Goal: Task Accomplishment & Management: Manage account settings

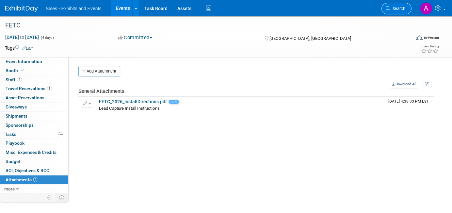
click at [402, 9] on span "Search" at bounding box center [397, 8] width 15 height 5
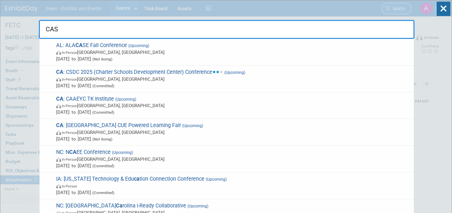
type input "CASE"
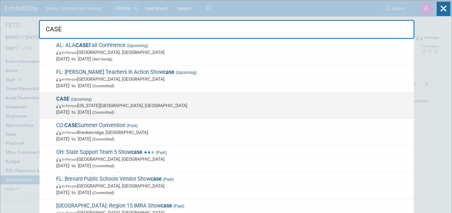
click at [160, 95] on div "CASE (Upcoming) In-Person [US_STATE][GEOGRAPHIC_DATA], [GEOGRAPHIC_DATA] [DATE]…" at bounding box center [227, 105] width 374 height 27
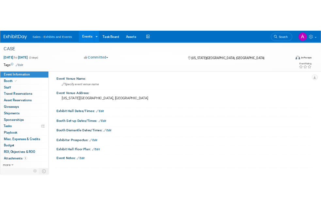
scroll to position [40, 0]
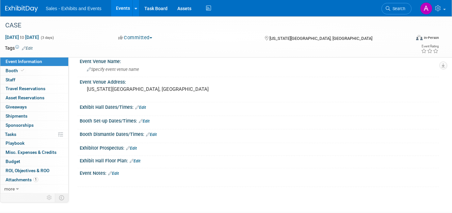
click at [146, 121] on link "Edit" at bounding box center [144, 121] width 11 height 5
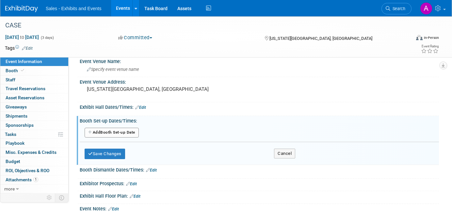
click at [124, 134] on button "Add Another Booth Set-up Date" at bounding box center [112, 133] width 54 height 10
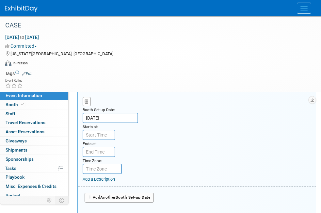
scroll to position [111, 0]
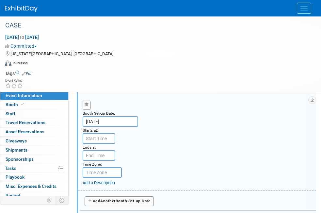
click at [120, 120] on input "Nov 5, 2025" at bounding box center [111, 121] width 56 height 10
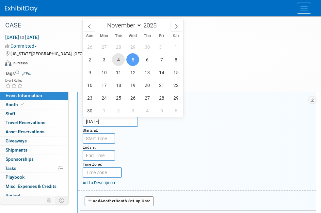
click at [119, 60] on span "4" at bounding box center [118, 59] width 13 height 13
type input "Nov 4, 2025"
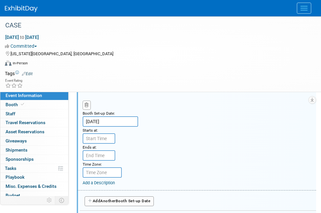
click at [103, 139] on input "text" at bounding box center [99, 138] width 33 height 10
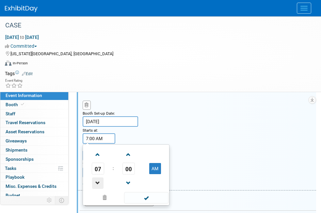
click at [100, 180] on span at bounding box center [97, 182] width 11 height 11
click at [157, 170] on button "AM" at bounding box center [155, 168] width 12 height 11
type input "4:00 PM"
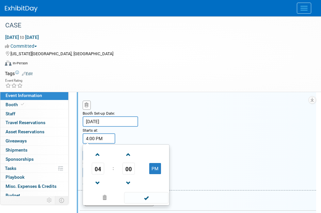
click at [161, 119] on div "Booth Set-up Date: Nov 4, 2025 Starts at: 4:00 PM 04 : 00 PM 12 01 02 03 04 05 …" at bounding box center [197, 140] width 238 height 100
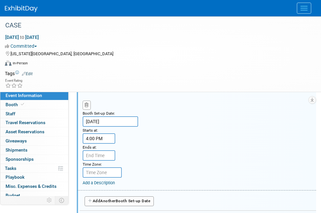
click at [104, 153] on input "text" at bounding box center [99, 155] width 33 height 10
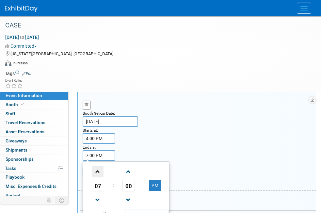
click at [99, 169] on span at bounding box center [97, 171] width 11 height 11
type input "8:00 PM"
click at [166, 140] on div "Booth Set-up Date: Nov 4, 2025 Starts at: 4:00 PM Ends at: 8:00 PM 08 : 00 PM 1…" at bounding box center [197, 140] width 238 height 100
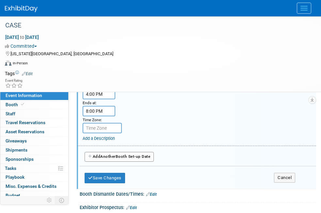
scroll to position [167, 0]
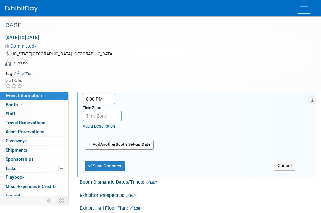
click at [139, 145] on button "Add Another Booth Set-up Date" at bounding box center [119, 145] width 69 height 10
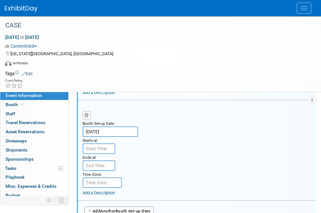
scroll to position [210, 0]
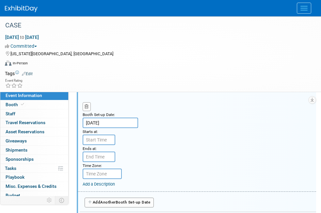
click at [99, 139] on input "text" at bounding box center [99, 140] width 33 height 10
type input "7:00 AM"
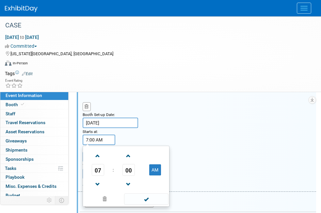
click at [177, 138] on div "Booth Set-up Date: Nov 5, 2025 Starts at: 7:00 AM 07 : 00 AM 12 01 02 03 04 05 …" at bounding box center [197, 141] width 238 height 100
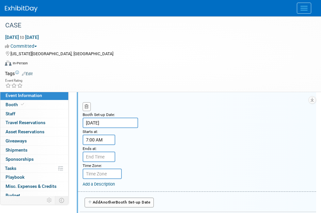
click at [103, 157] on input "text" at bounding box center [99, 156] width 33 height 10
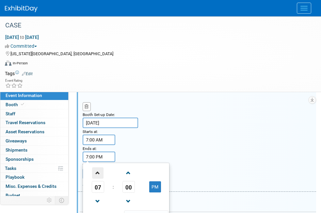
click at [99, 171] on span at bounding box center [97, 172] width 11 height 11
click at [152, 186] on button "PM" at bounding box center [155, 186] width 12 height 11
type input "8:00 AM"
click at [156, 141] on div "Booth Set-up Date: Nov 5, 2025 Starts at: 7:00 AM Ends at: 8:00 AM 08 : 00 AM 1…" at bounding box center [197, 141] width 238 height 100
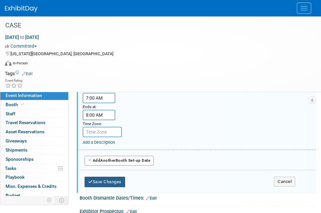
click at [116, 180] on button "Save Changes" at bounding box center [105, 182] width 40 height 10
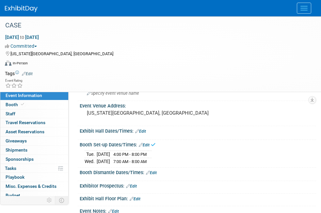
scroll to position [49, 0]
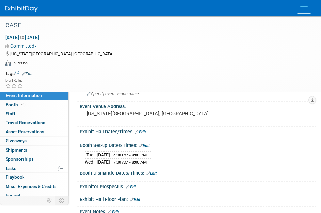
click at [143, 132] on link "Edit" at bounding box center [140, 132] width 11 height 5
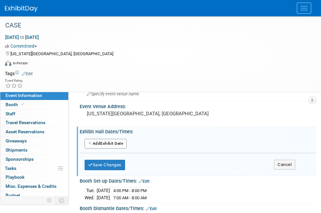
click at [114, 144] on button "Add Another Exhibit Date" at bounding box center [106, 144] width 42 height 10
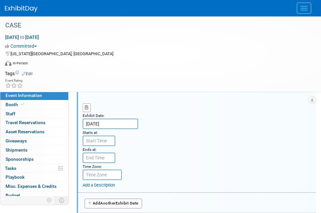
scroll to position [104, 0]
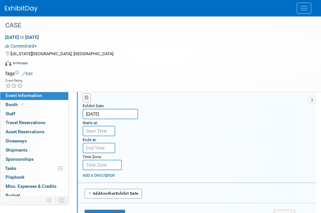
click at [104, 130] on input "text" at bounding box center [99, 131] width 33 height 10
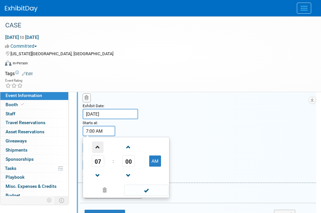
click at [99, 145] on span at bounding box center [97, 146] width 11 height 11
type input "8:00 AM"
click at [151, 123] on div "Exhibit Date: Nov 5, 2025 Starts at: 8:00 AM 08 : 00 AM 12 01 02 03 04 05 06 07…" at bounding box center [197, 133] width 238 height 100
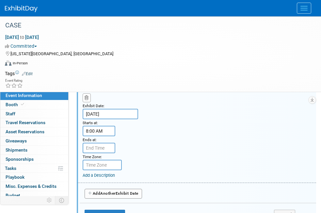
click at [100, 151] on input "text" at bounding box center [99, 148] width 33 height 10
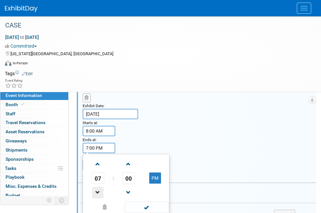
click at [101, 189] on span at bounding box center [97, 192] width 11 height 11
click at [125, 177] on span "00" at bounding box center [128, 178] width 12 height 12
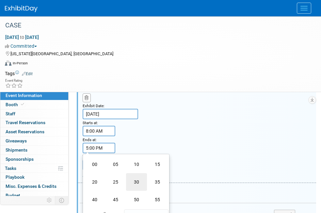
click at [143, 183] on td "30" at bounding box center [136, 182] width 21 height 18
type input "5:30 PM"
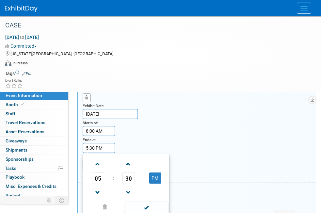
click at [161, 124] on div "Exhibit Date: Nov 5, 2025 Starts at: 8:00 AM Ends at: 5:30 PM 05 : 30 PM 12 01 …" at bounding box center [197, 133] width 238 height 100
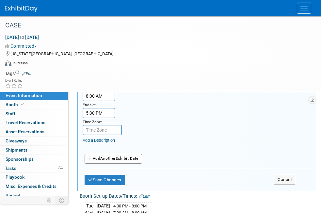
scroll to position [145, 0]
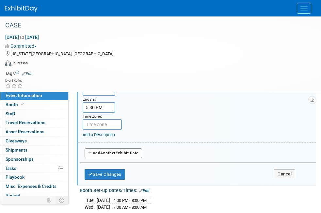
click at [120, 153] on button "Add Another Exhibit Date" at bounding box center [113, 153] width 57 height 10
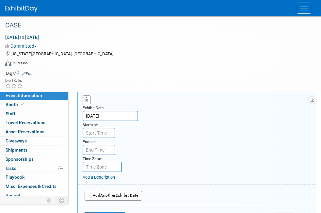
scroll to position [209, 0]
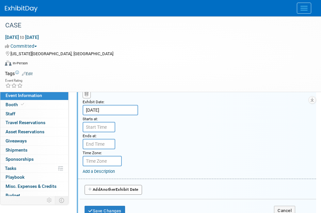
click at [105, 128] on input "text" at bounding box center [99, 127] width 33 height 10
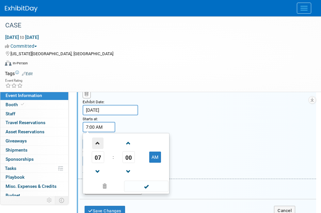
click at [100, 142] on span at bounding box center [97, 142] width 11 height 11
type input "8:00 AM"
click at [159, 131] on div "Exhibit Date: Nov 6, 2025 Starts at: 8:00 AM 08 : 00 AM 12 01 02 03 04 05 06 07…" at bounding box center [197, 129] width 238 height 100
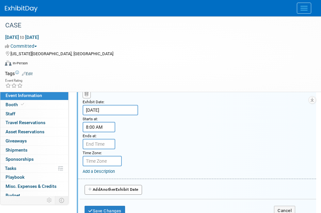
click at [110, 144] on input "text" at bounding box center [99, 144] width 33 height 10
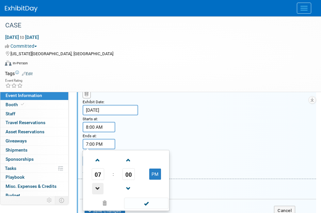
click at [102, 188] on span at bounding box center [97, 188] width 11 height 11
type input "5:00 PM"
click at [167, 133] on div "Exhibit Date: Nov 6, 2025 Starts at: 8:00 AM Ends at: 5:00 PM 05 : 00 PM 12 01 …" at bounding box center [197, 129] width 238 height 100
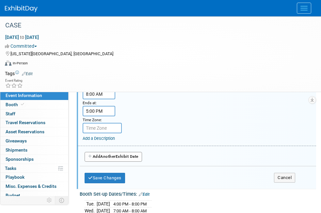
scroll to position [247, 0]
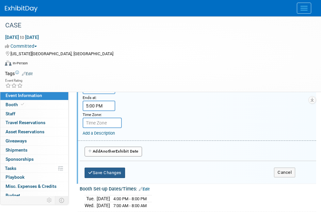
click at [117, 172] on button "Save Changes" at bounding box center [105, 172] width 40 height 10
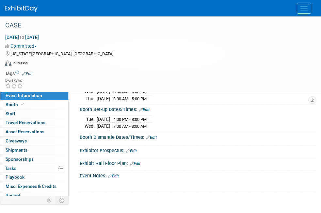
scroll to position [91, 0]
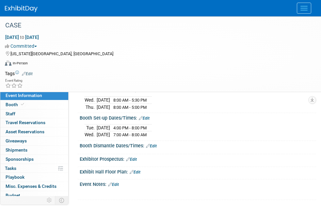
click at [153, 146] on link "Edit" at bounding box center [151, 146] width 11 height 5
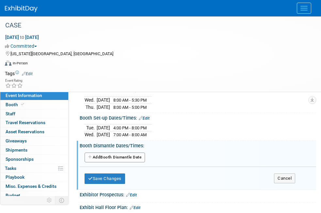
click at [128, 157] on button "Add Another Booth Dismantle Date" at bounding box center [115, 157] width 60 height 10
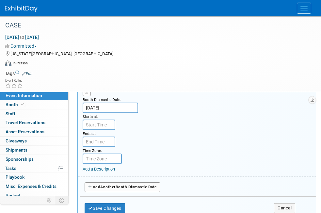
scroll to position [167, 0]
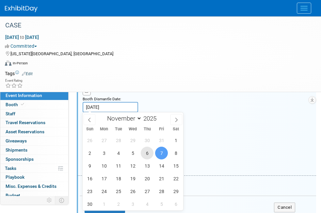
click at [147, 155] on span "6" at bounding box center [147, 153] width 13 height 13
type input "Nov 6, 2025"
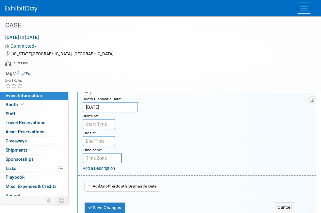
click at [106, 124] on input "text" at bounding box center [99, 124] width 33 height 10
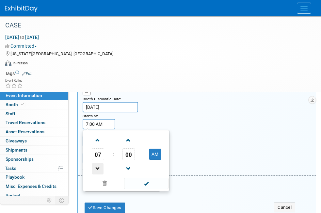
click at [98, 163] on span at bounding box center [97, 168] width 11 height 11
click at [157, 151] on button "AM" at bounding box center [155, 154] width 12 height 11
type input "5:00 PM"
click at [166, 119] on div "Booth Dismantle Date: Nov 6, 2025 Starts at: 5:00 PM 05 : 00 PM 12 01 02 03 04 …" at bounding box center [197, 125] width 238 height 100
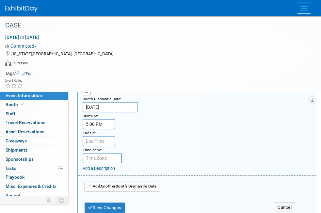
click at [105, 141] on input "text" at bounding box center [99, 141] width 33 height 10
type input "7:00 PM"
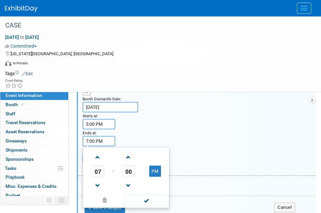
click at [188, 137] on div "Booth Dismantle Date: Nov 6, 2025 Starts at: 5:00 PM Ends at: 7:00 PM 07 : 00 P…" at bounding box center [197, 125] width 238 height 100
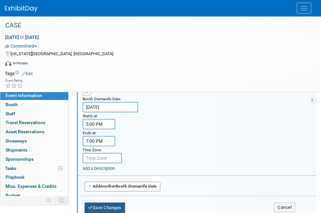
click at [111, 204] on button "Save Changes" at bounding box center [105, 207] width 40 height 10
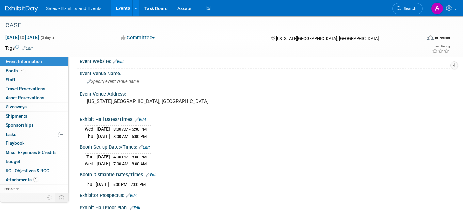
scroll to position [26, 0]
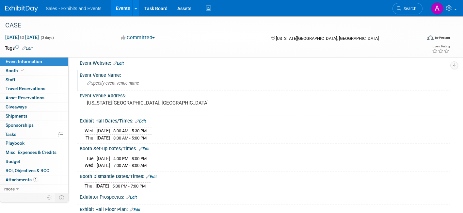
click at [127, 86] on div "Specify event venue name" at bounding box center [265, 83] width 360 height 10
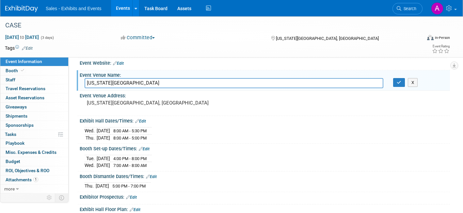
type input "Oklahoma City Convention Center"
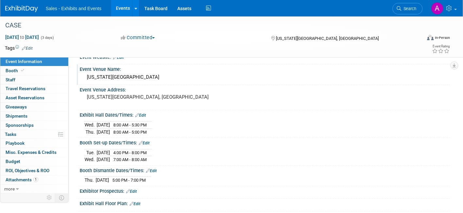
scroll to position [13, 0]
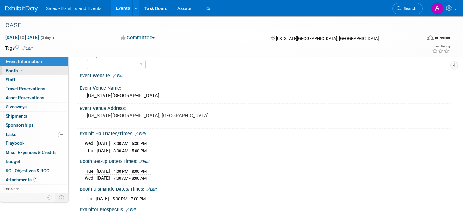
click at [25, 69] on link "Booth" at bounding box center [34, 70] width 68 height 9
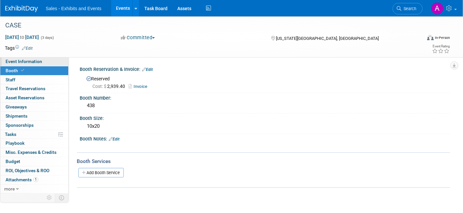
click at [36, 62] on span "Event Information" at bounding box center [24, 61] width 37 height 5
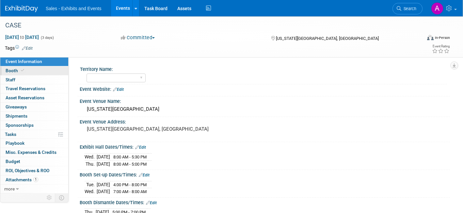
click at [43, 69] on link "Booth" at bounding box center [34, 70] width 68 height 9
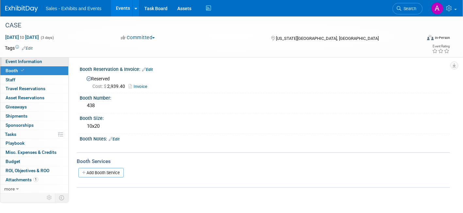
click at [32, 58] on link "Event Information" at bounding box center [34, 61] width 68 height 9
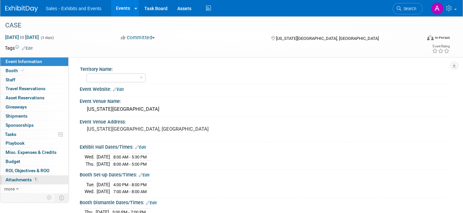
click at [24, 181] on span "Attachments 1" at bounding box center [22, 179] width 33 height 5
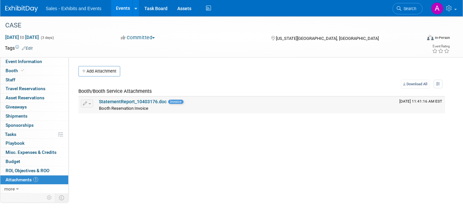
click at [111, 103] on link "StatementReport_10403176.doc" at bounding box center [133, 101] width 68 height 5
click at [13, 188] on span "more" at bounding box center [9, 188] width 10 height 5
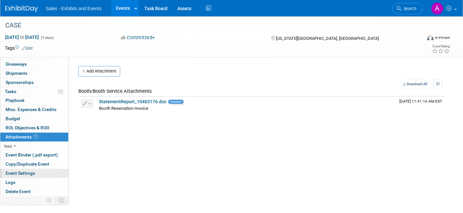
scroll to position [43, 0]
click at [39, 155] on span "Event Binder (.pdf export)" at bounding box center [32, 154] width 52 height 5
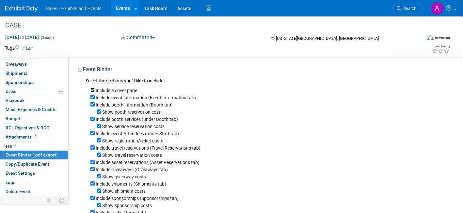
click at [91, 89] on input "Include a cover page" at bounding box center [92, 90] width 4 height 4
checkbox input "false"
click at [101, 113] on input "Show booth reservation cost" at bounding box center [99, 111] width 4 height 4
checkbox input "false"
click at [92, 119] on input "Include booth services (under Booth tab)" at bounding box center [92, 119] width 4 height 4
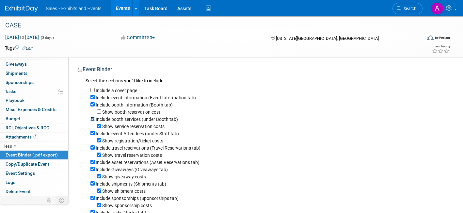
checkbox input "false"
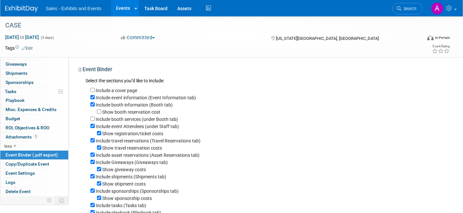
click at [92, 127] on input "Include event Attendees (under Staff tab)" at bounding box center [92, 126] width 4 height 4
checkbox input "false"
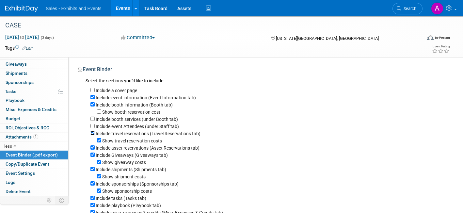
click at [92, 133] on input "Include travel reservations (Travel Reservations tab)" at bounding box center [92, 133] width 4 height 4
checkbox input "false"
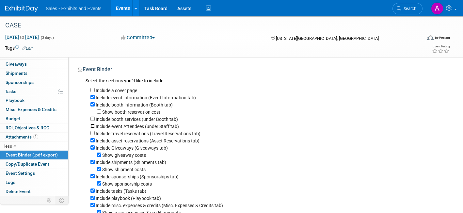
click at [92, 127] on input "Include event Attendees (under Staff tab)" at bounding box center [92, 126] width 4 height 4
checkbox input "true"
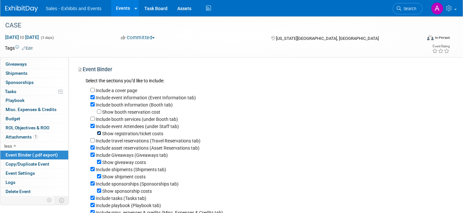
click at [100, 135] on input "Show registration/ticket costs" at bounding box center [99, 133] width 4 height 4
checkbox input "false"
click at [92, 149] on input "Include asset reservations (Asset Reservations tab)" at bounding box center [92, 147] width 4 height 4
checkbox input "false"
click at [93, 157] on input "Include Giveaways (Giveaways tab)" at bounding box center [92, 154] width 4 height 4
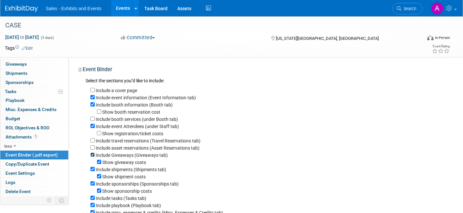
checkbox input "false"
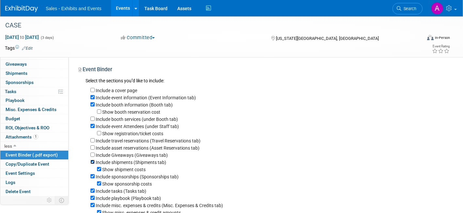
click at [92, 163] on input "Include shipments (Shipments tab)" at bounding box center [92, 162] width 4 height 4
checkbox input "false"
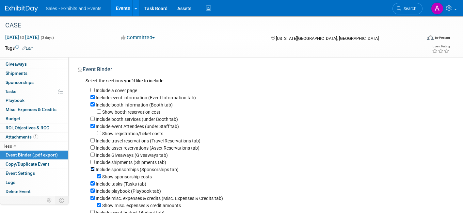
click at [91, 170] on input "Include sponsorships (Sponsorships tab)" at bounding box center [92, 169] width 4 height 4
checkbox input "false"
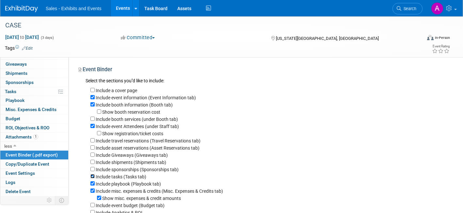
click at [92, 178] on input "Include tasks (Tasks tab)" at bounding box center [92, 176] width 4 height 4
checkbox input "false"
click at [92, 184] on input "Include playbook (Playbook tab)" at bounding box center [92, 183] width 4 height 4
checkbox input "false"
click at [92, 191] on input "Include misc. expenses & credits (Misc. Expenses & Credits tab)" at bounding box center [92, 190] width 4 height 4
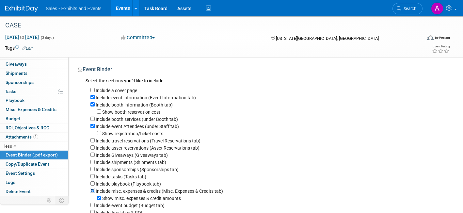
checkbox input "false"
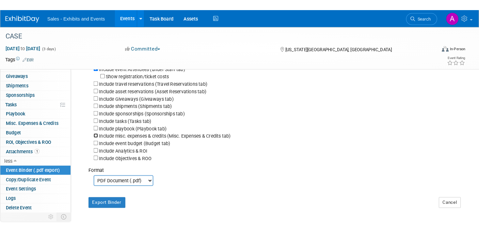
scroll to position [73, 0]
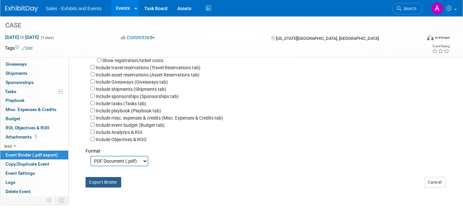
click at [98, 186] on button "Export Binder" at bounding box center [104, 182] width 36 height 10
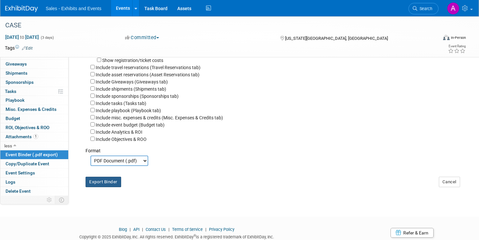
scroll to position [15, 0]
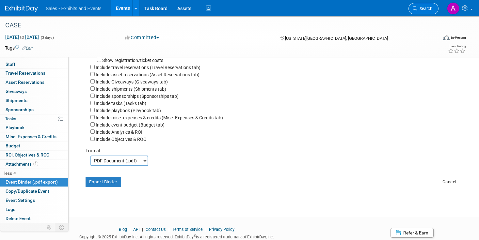
click at [424, 9] on span "Search" at bounding box center [424, 8] width 15 height 5
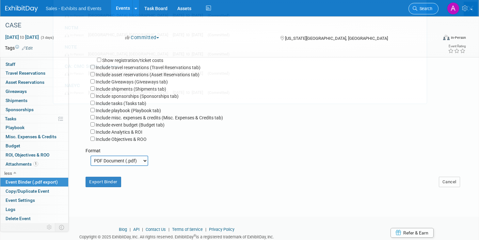
scroll to position [0, 0]
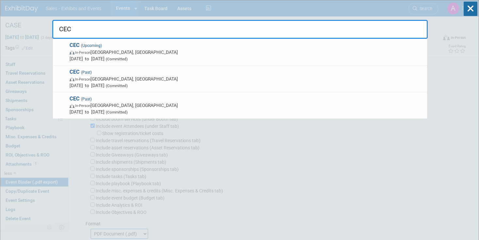
type input "CEC"
click at [360, 10] on div "CEC CEC (Upcoming) In-Person Salt Lake City, UT Mar 11, 2026 to Mar 14, 2026 (C…" at bounding box center [239, 19] width 375 height 39
